Goal: Information Seeking & Learning: Learn about a topic

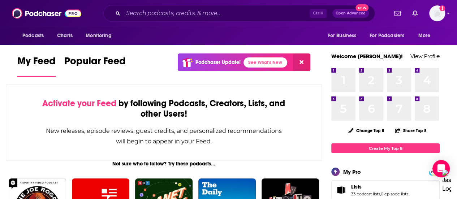
click at [247, 5] on div "Ctrl K Open Advanced New" at bounding box center [239, 13] width 272 height 17
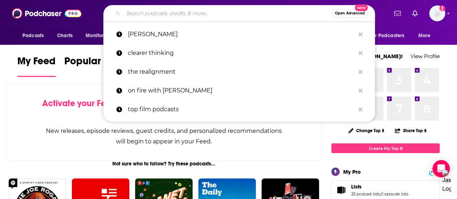
click at [241, 12] on input "Search podcasts, credits, & more..." at bounding box center [227, 14] width 209 height 12
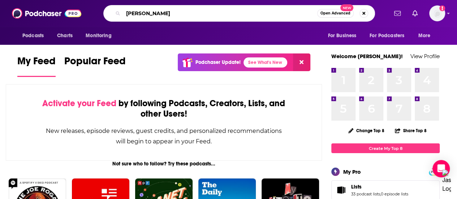
type input "tim ferriss"
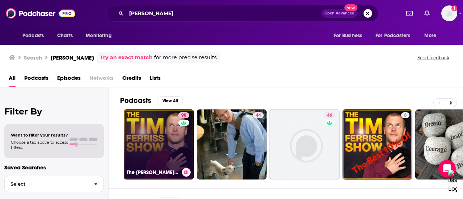
click at [165, 136] on link "90 The Tim Ferriss Show" at bounding box center [159, 145] width 70 height 70
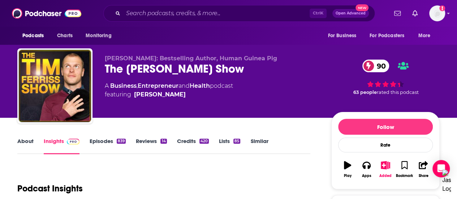
scroll to position [117, 0]
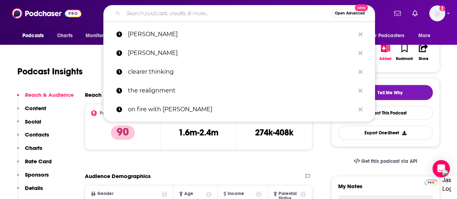
click at [169, 16] on input "Search podcasts, credits, & more..." at bounding box center [227, 14] width 209 height 12
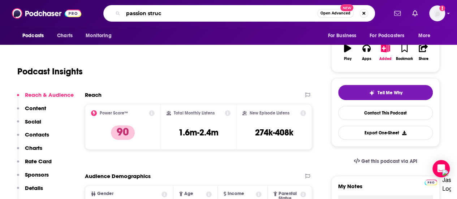
type input "passion struck"
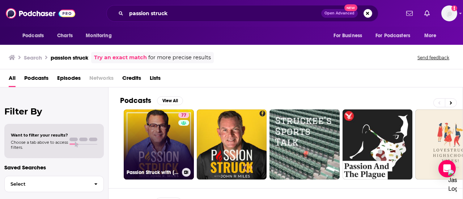
click at [166, 133] on link "77 Passion Struck with John R. Miles" at bounding box center [159, 145] width 70 height 70
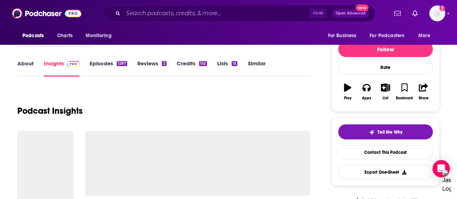
scroll to position [107, 0]
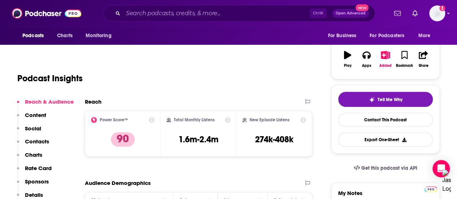
scroll to position [112, 0]
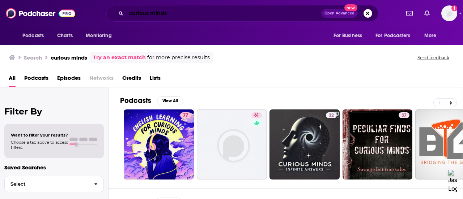
click at [177, 16] on input "curious minds" at bounding box center [223, 14] width 195 height 12
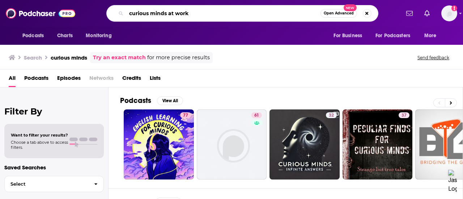
type input "curious minds at work"
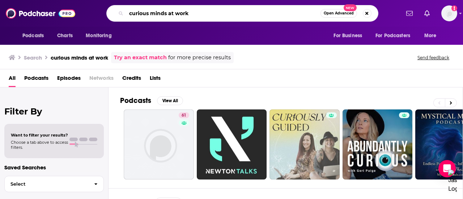
click at [208, 10] on input "curious minds at work" at bounding box center [223, 14] width 194 height 12
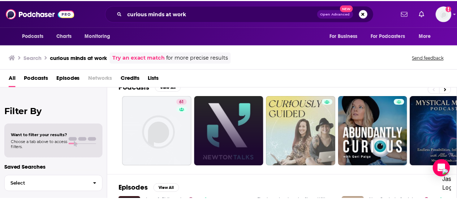
scroll to position [14, 0]
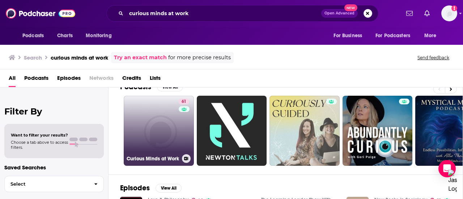
click at [167, 121] on link "61 Curious Minds at Work" at bounding box center [159, 131] width 70 height 70
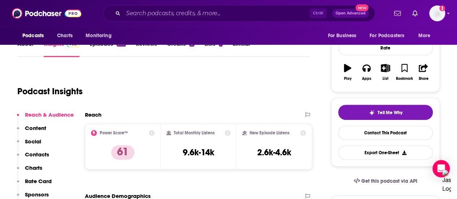
scroll to position [98, 0]
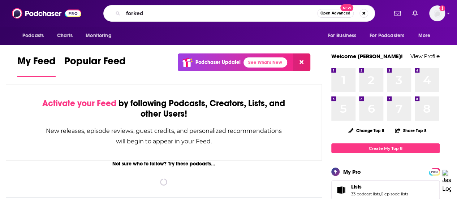
type input "forked"
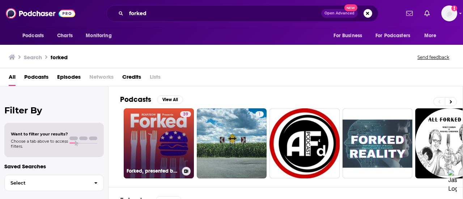
click at [173, 118] on link "39 Forked, presented by REAP/SOW" at bounding box center [159, 143] width 70 height 70
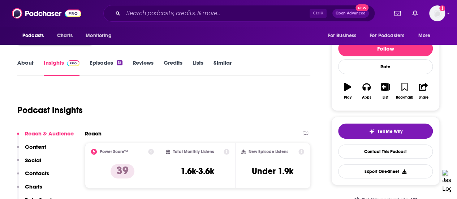
scroll to position [113, 0]
